Goal: Task Accomplishment & Management: Manage account settings

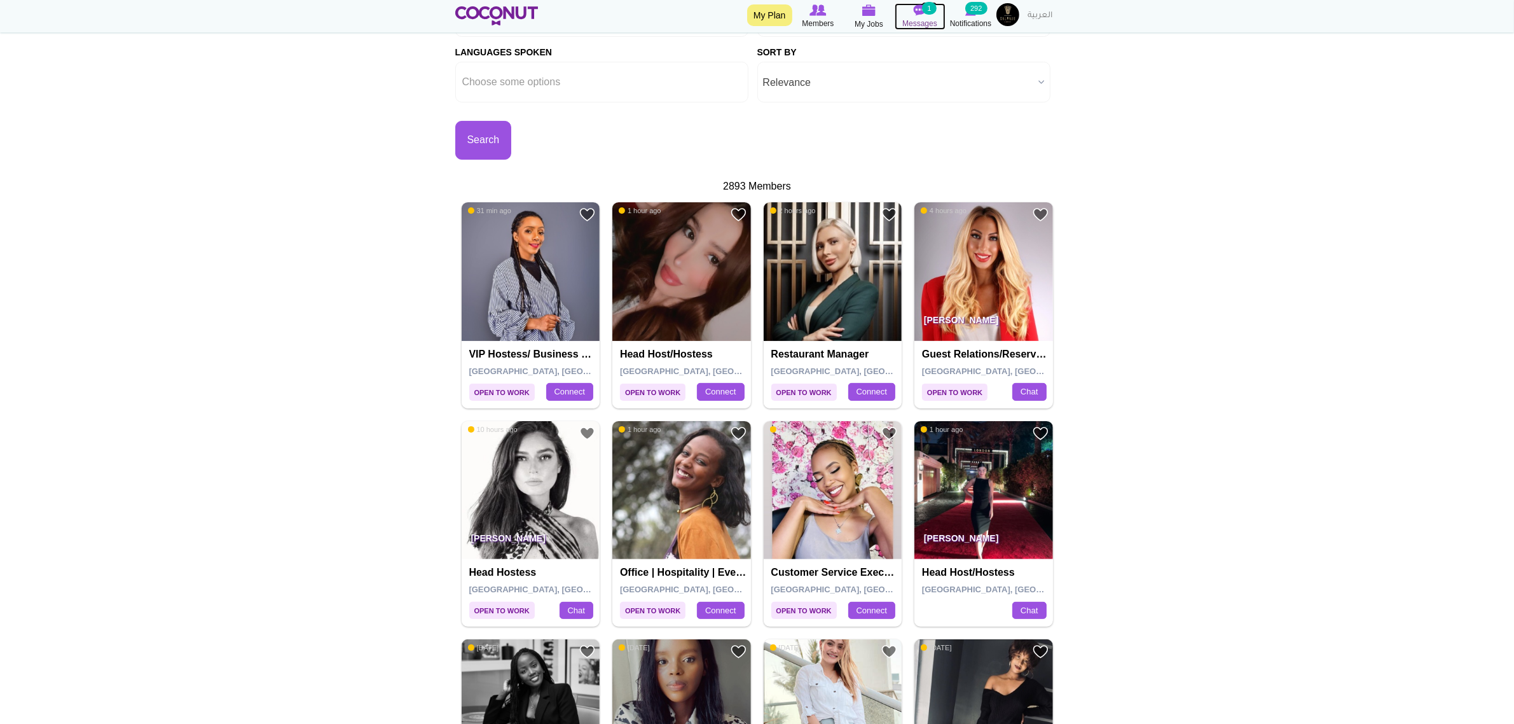
click at [920, 25] on span "Messages" at bounding box center [920, 23] width 35 height 13
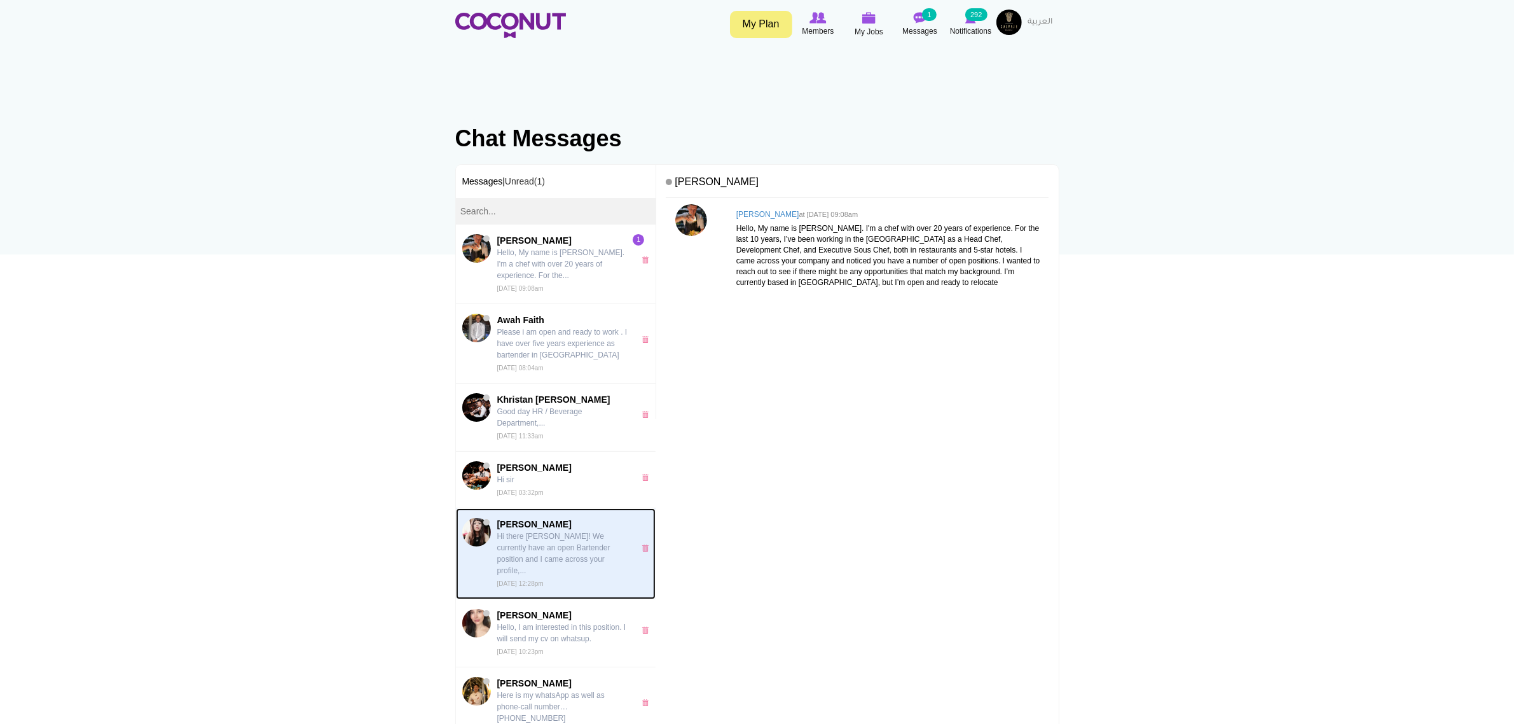
click at [567, 541] on p "Hi there Adelina! We currently have an open Bartender position and I came acros…" at bounding box center [562, 553] width 131 height 46
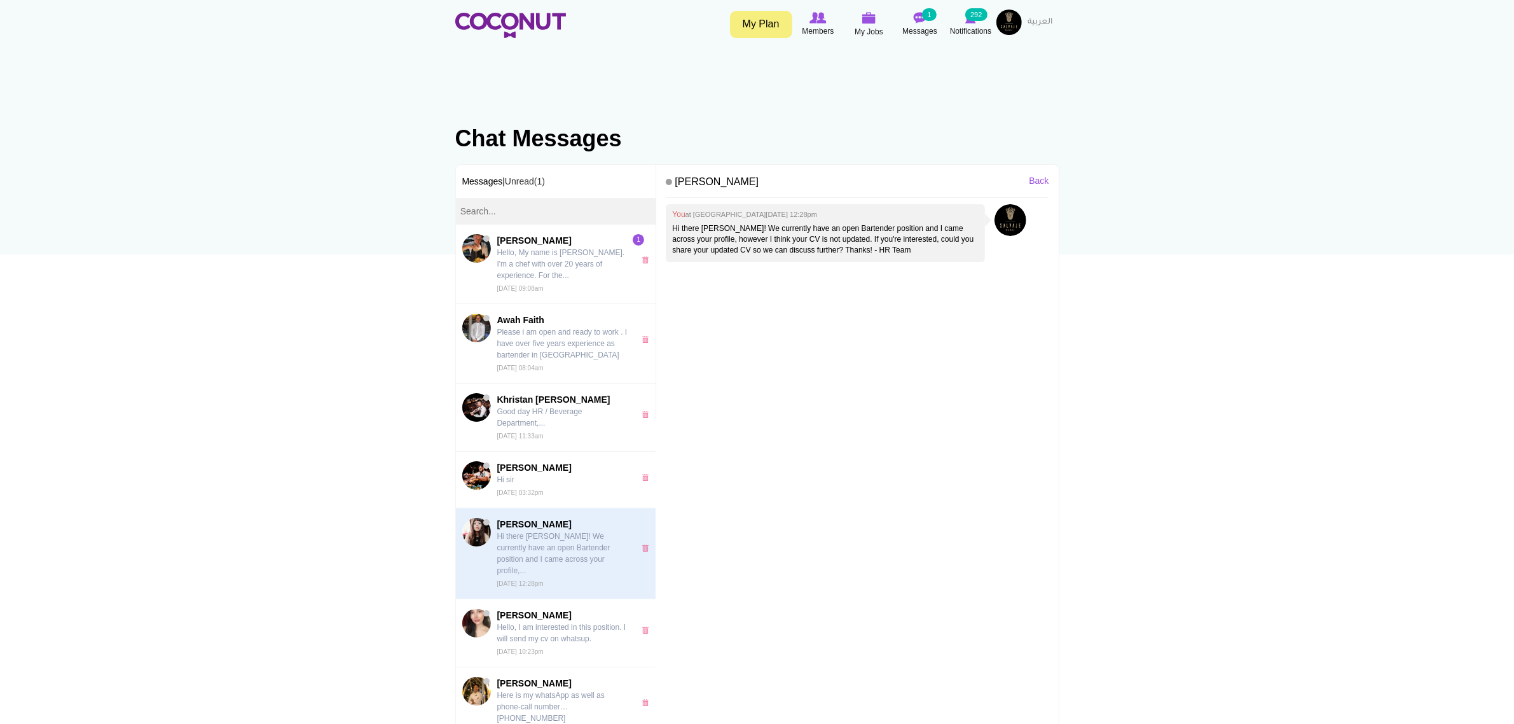
click at [1002, 24] on img at bounding box center [1009, 22] width 25 height 25
click at [960, 57] on link "My Profile" at bounding box center [974, 58] width 101 height 17
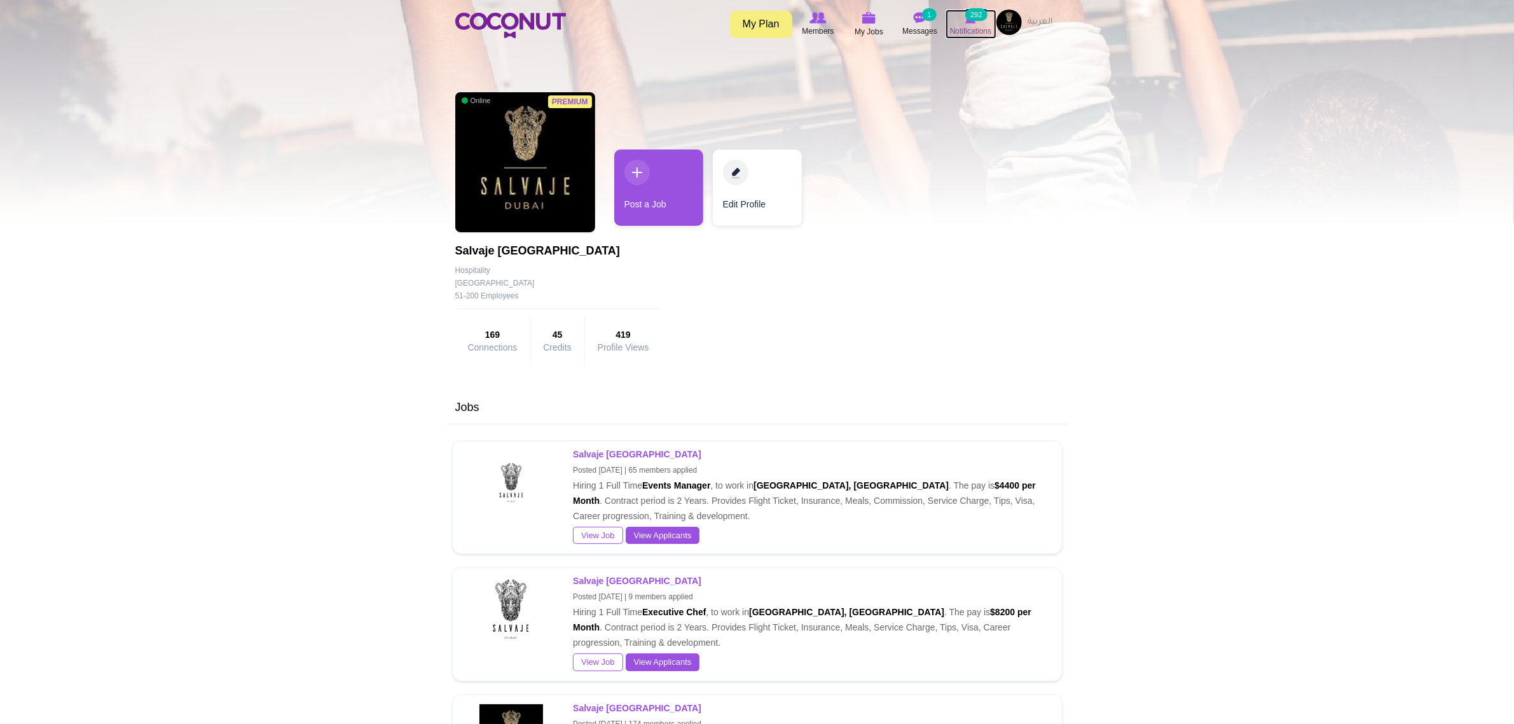
click at [994, 25] on link "Notifications 292" at bounding box center [971, 24] width 51 height 29
click at [999, 25] on img at bounding box center [1009, 22] width 25 height 25
click at [974, 53] on link "My Profile" at bounding box center [974, 58] width 101 height 17
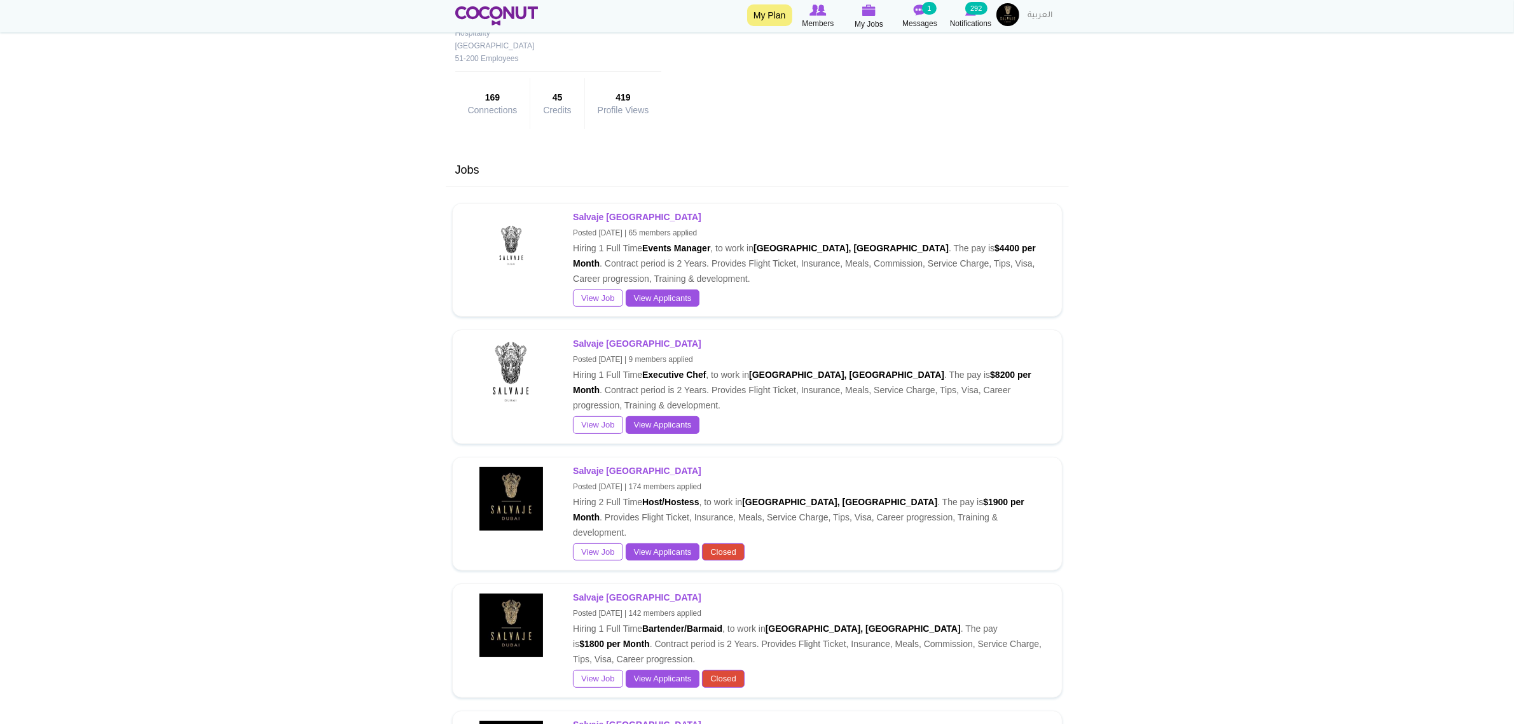
scroll to position [239, 0]
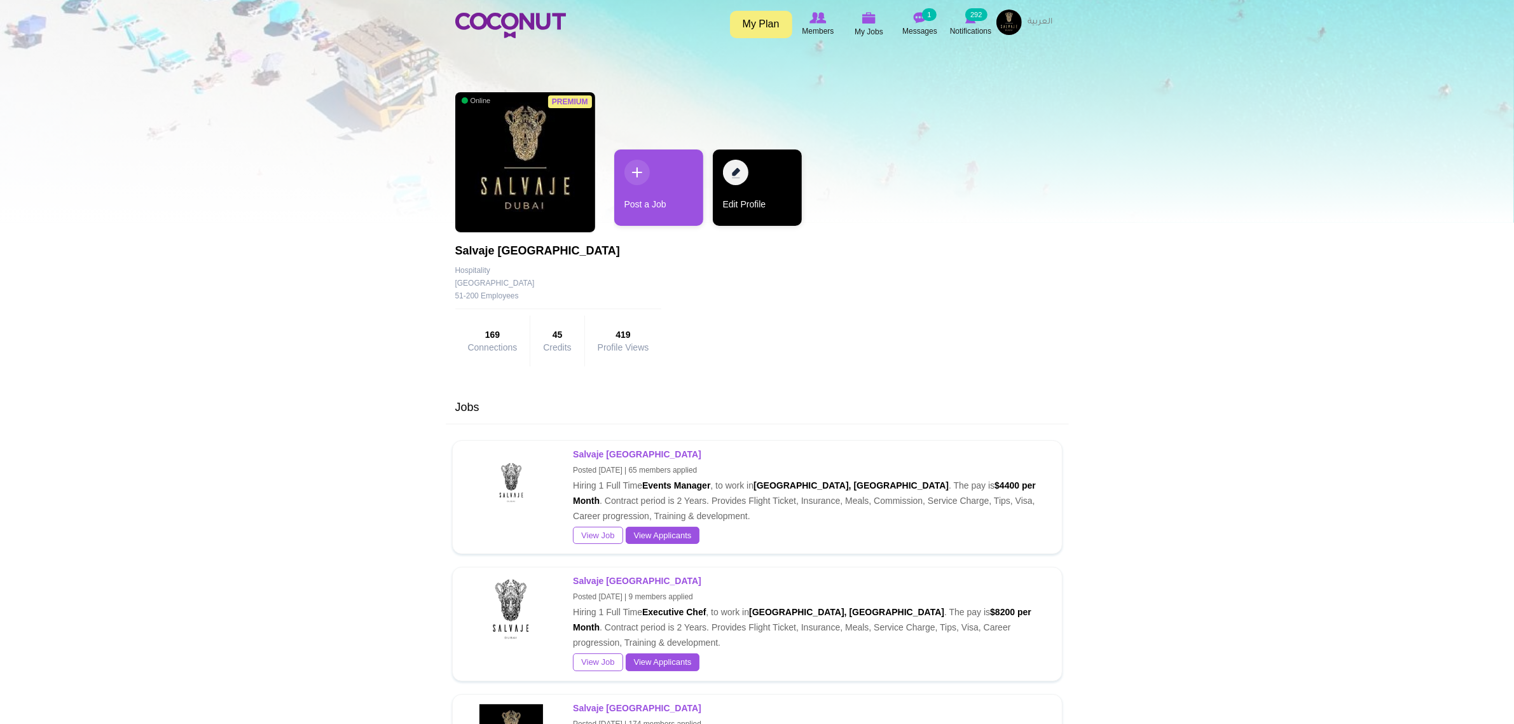
click at [779, 179] on link "Edit Profile" at bounding box center [757, 187] width 89 height 76
click at [775, 186] on link "Edit Profile" at bounding box center [748, 187] width 89 height 76
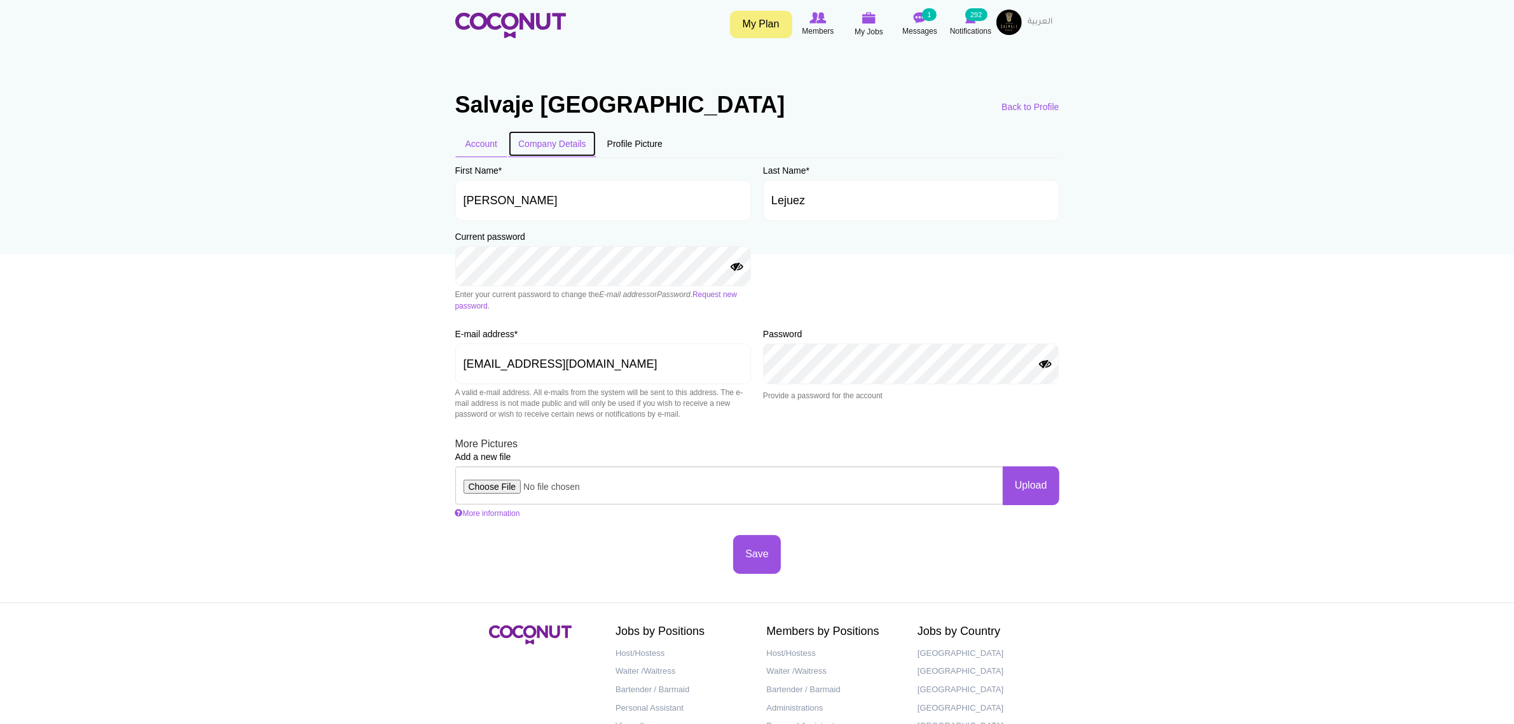
click at [590, 148] on link "Company Details" at bounding box center [552, 143] width 88 height 27
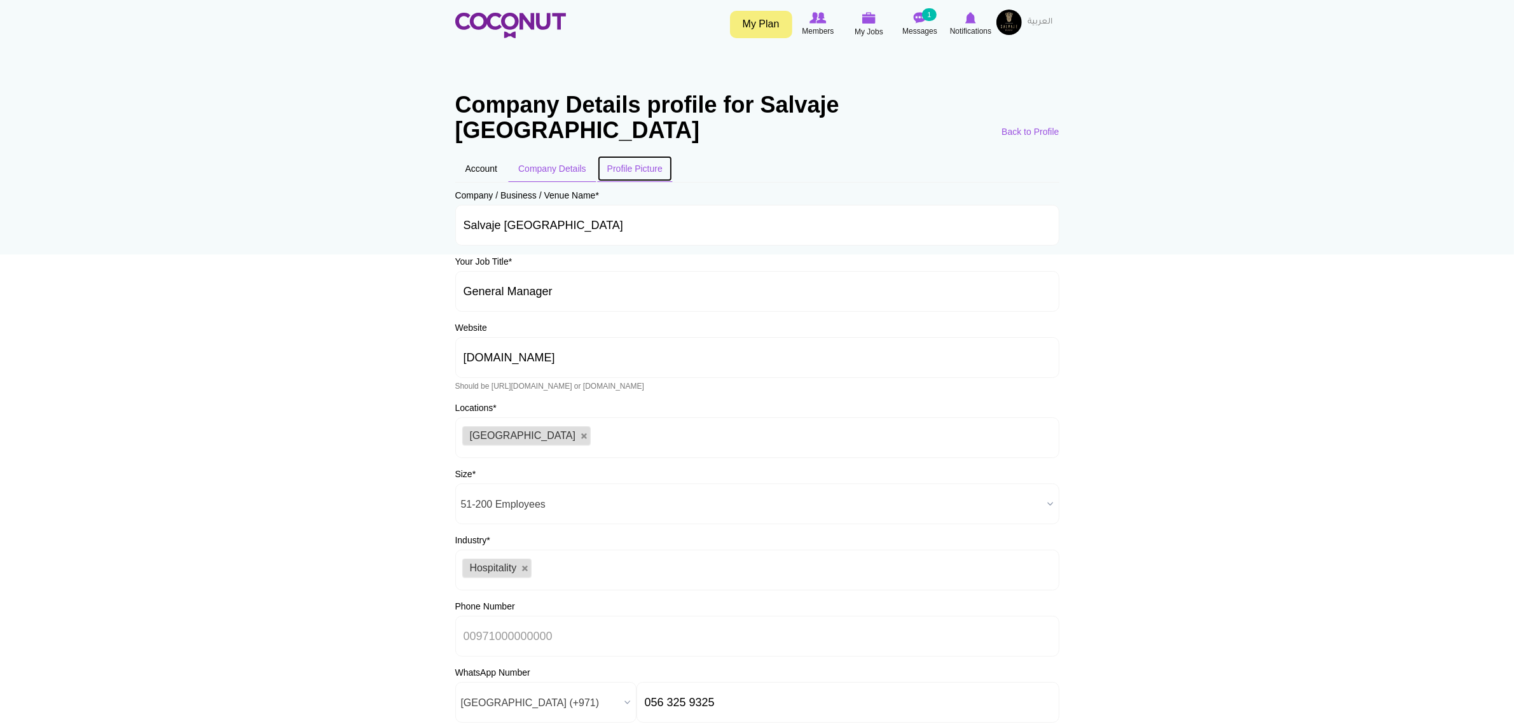
click at [638, 155] on link "Profile Picture" at bounding box center [635, 168] width 76 height 27
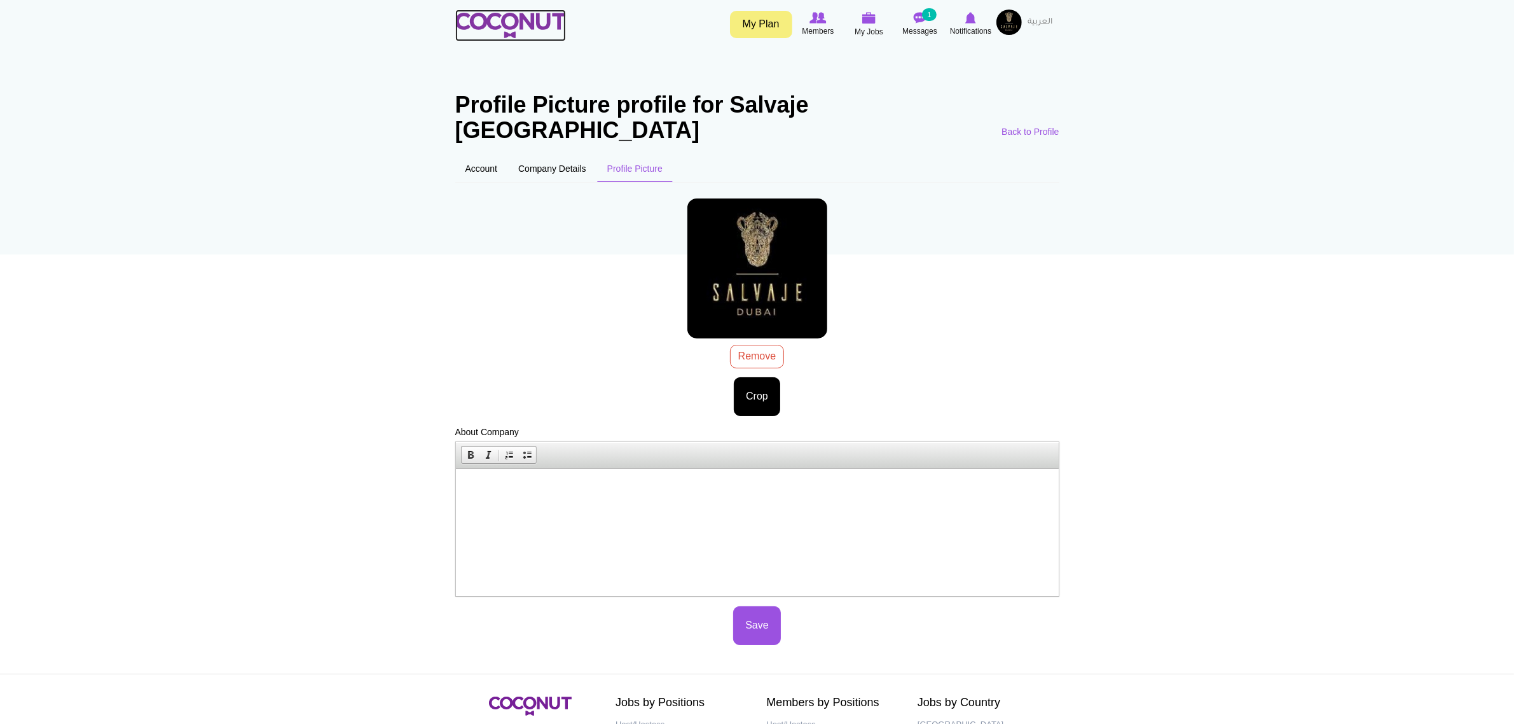
drag, startPoint x: 0, startPoint y: 0, endPoint x: 537, endPoint y: 31, distance: 538.4
click at [537, 31] on img at bounding box center [510, 25] width 111 height 25
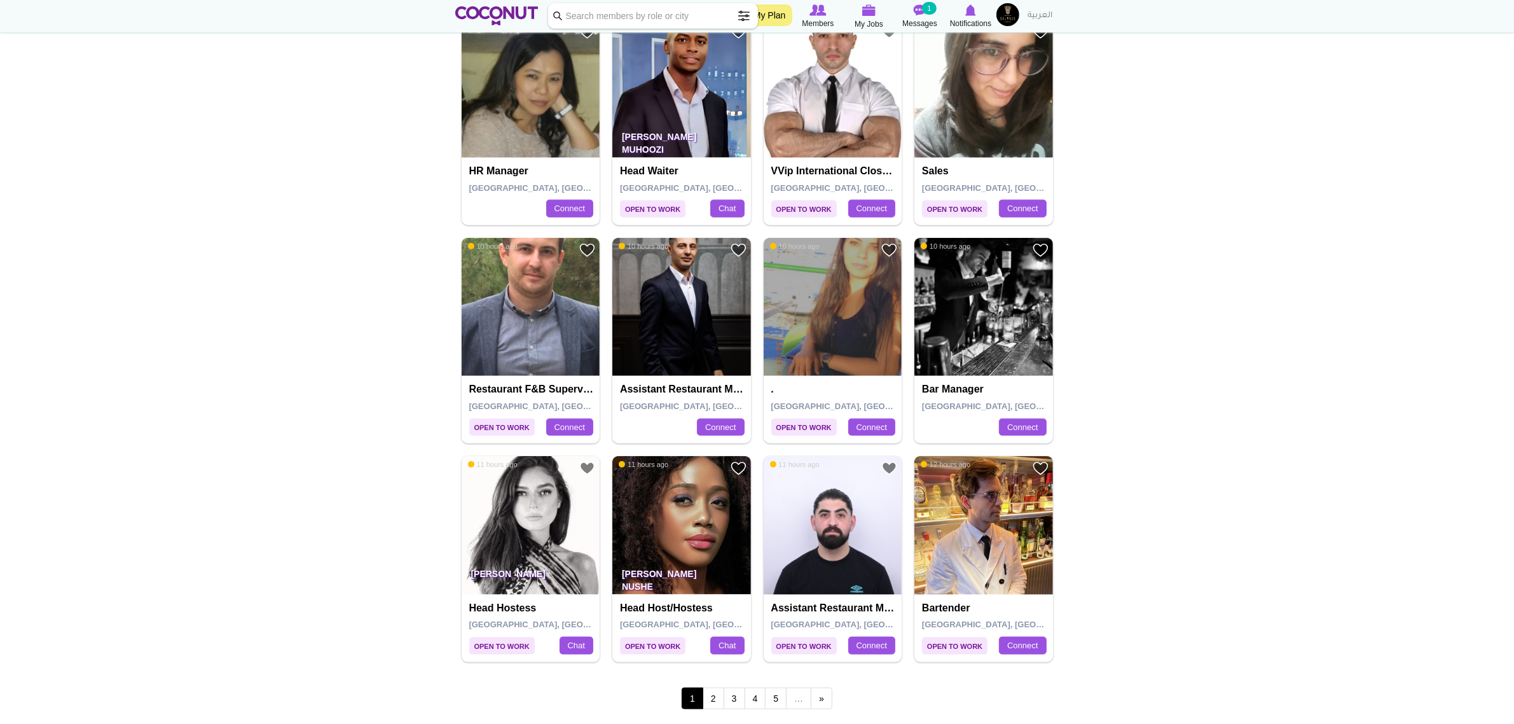
scroll to position [2042, 0]
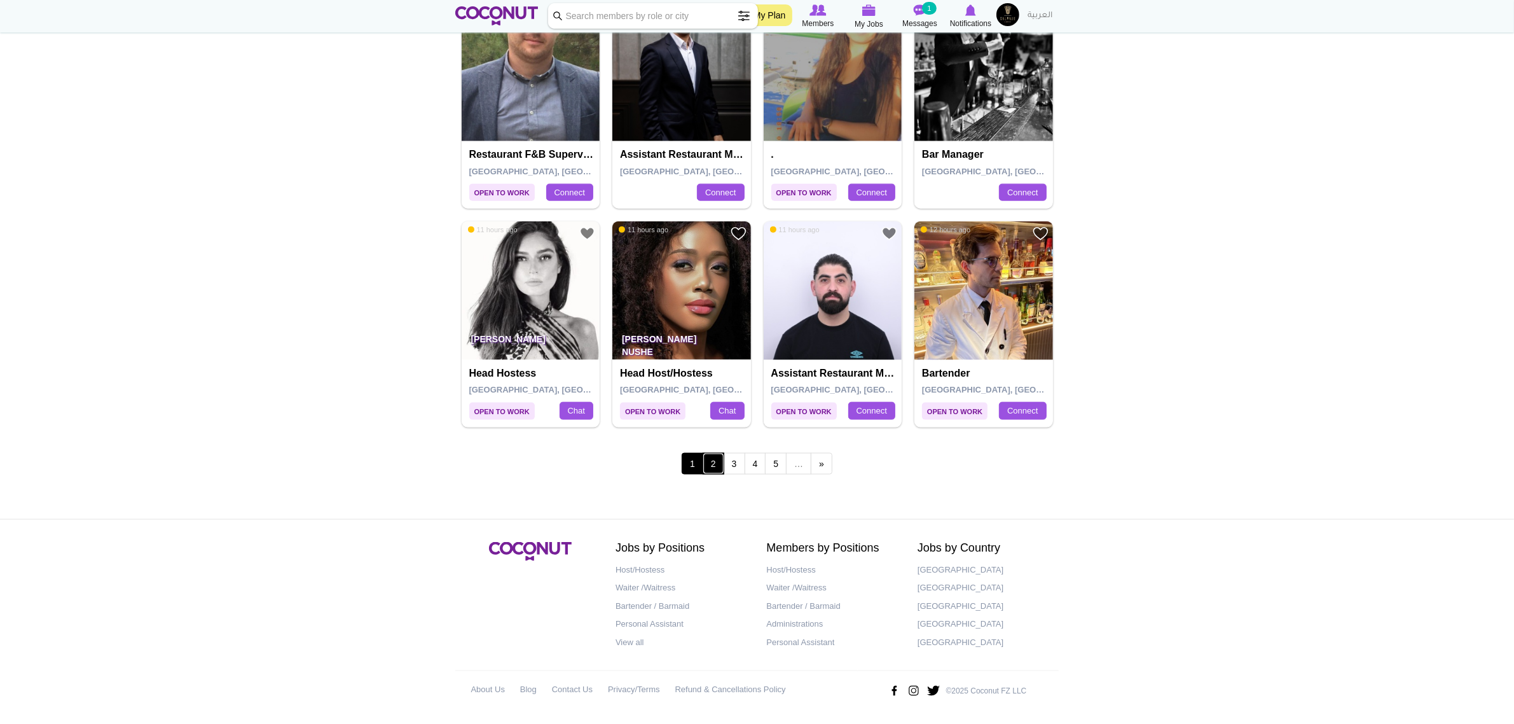
click at [713, 459] on link "2" at bounding box center [714, 464] width 22 height 22
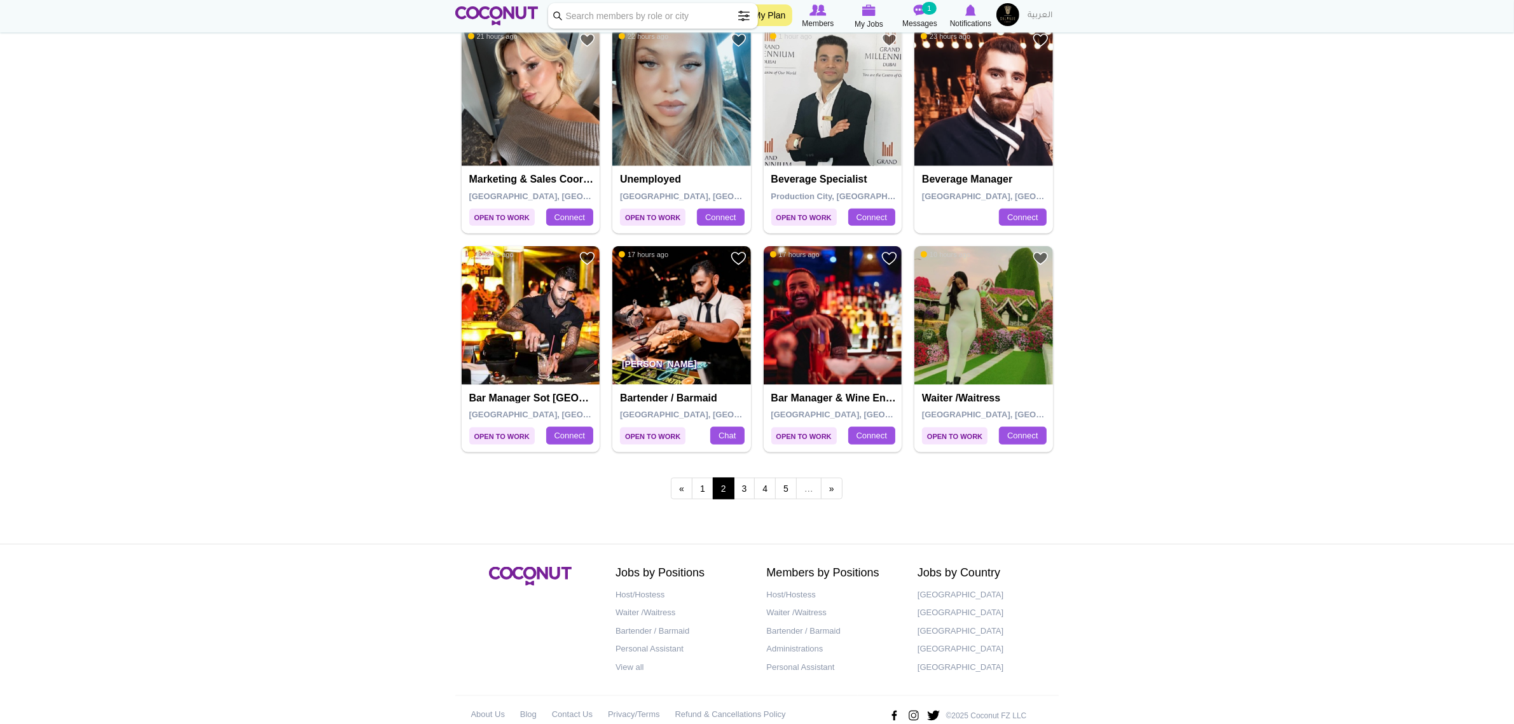
scroll to position [2042, 0]
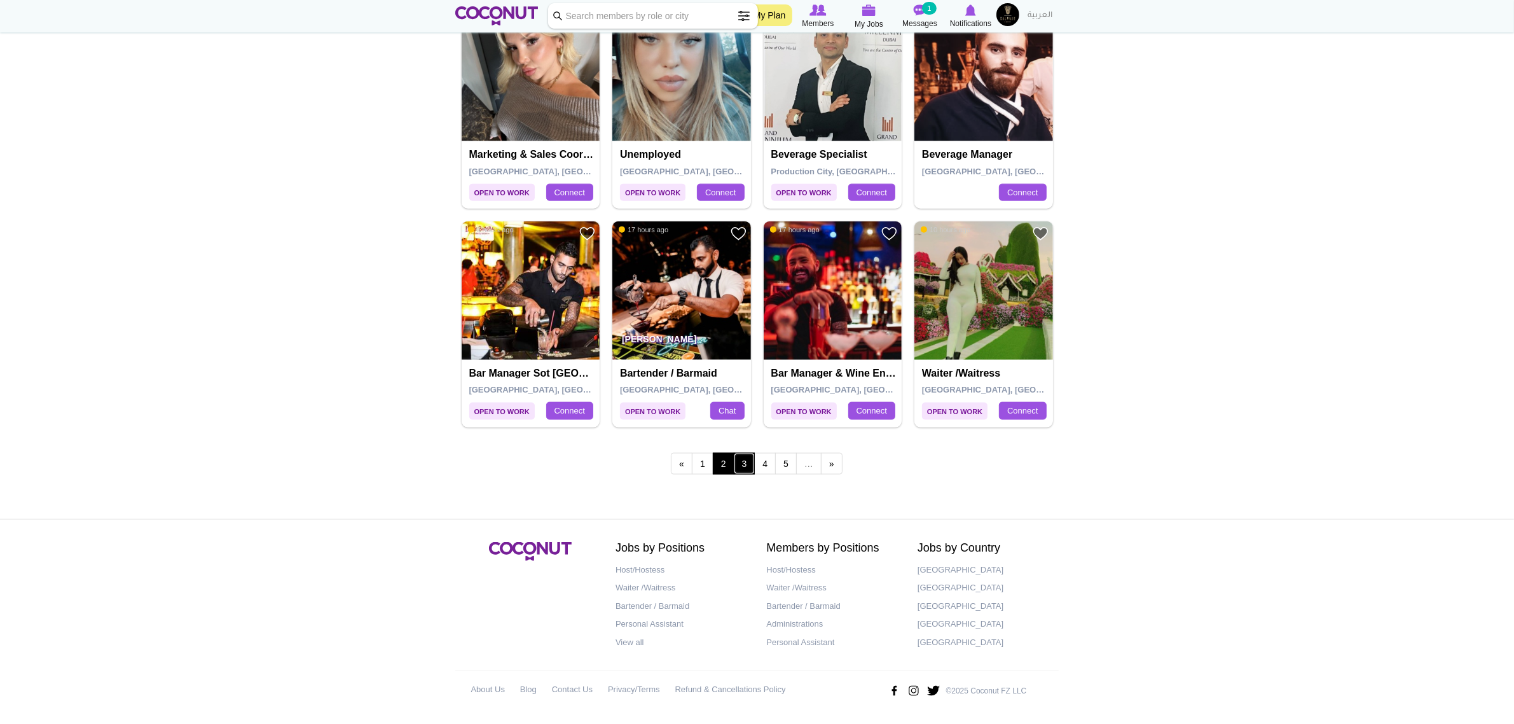
click at [735, 462] on link "3" at bounding box center [745, 464] width 22 height 22
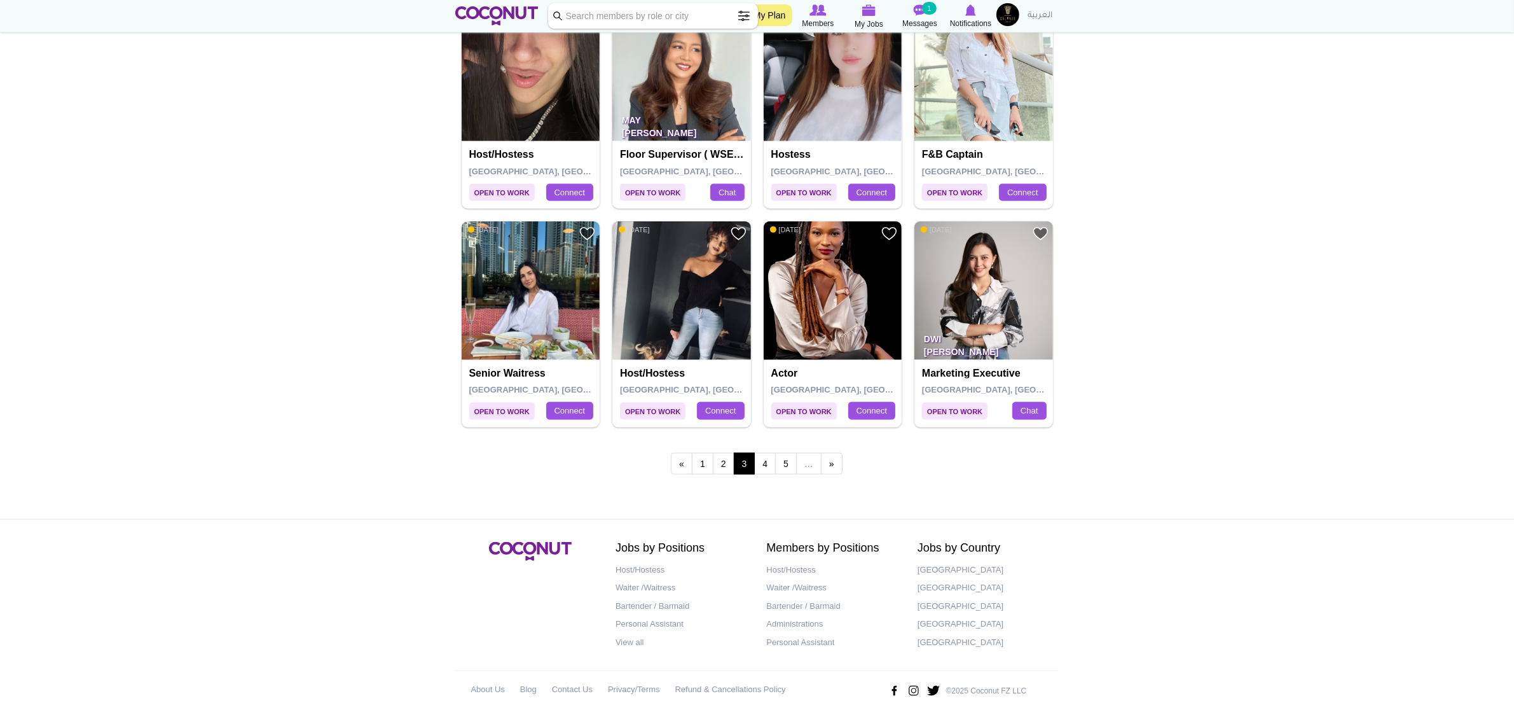
scroll to position [2042, 0]
click at [765, 458] on link "4" at bounding box center [765, 464] width 22 height 22
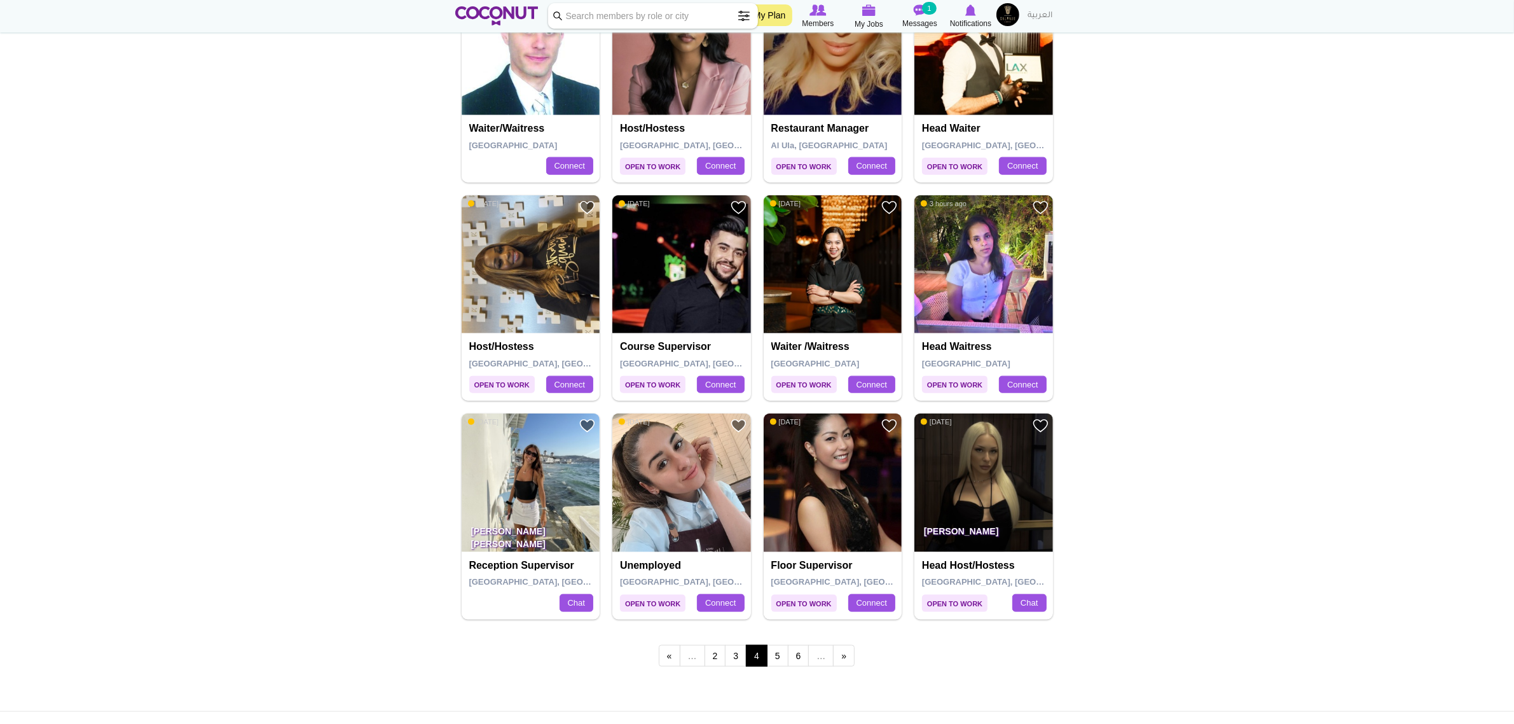
scroll to position [1908, 0]
